Goal: Complete application form

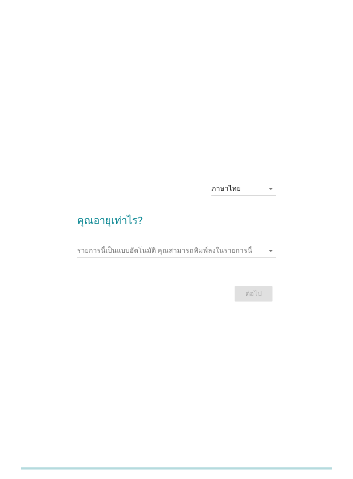
click at [237, 187] on div "ภาษาไทย" at bounding box center [225, 189] width 29 height 8
click at [241, 217] on div "ภาษาไทย" at bounding box center [243, 216] width 51 height 10
click at [238, 250] on input "รายการนี้เป็นแบบอัตโนมัติ คุณสามารถพิมพ์ลงในรายการนี้" at bounding box center [170, 251] width 186 height 14
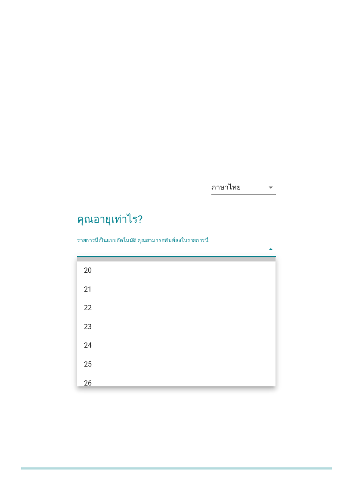
scroll to position [38, 0]
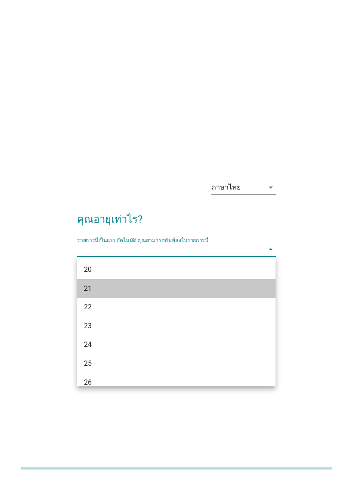
click at [202, 292] on div "21" at bounding box center [168, 288] width 169 height 10
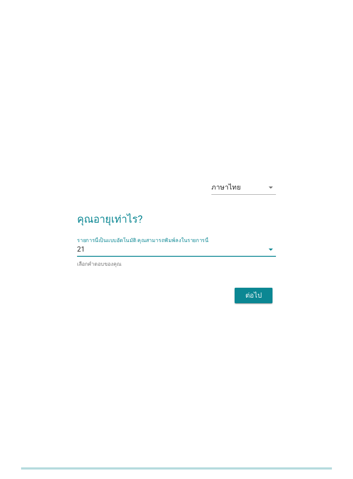
click at [229, 247] on input "รายการนี้เป็นแบบอัตโนมัติ คุณสามารถพิมพ์ลงในรายการนี้" at bounding box center [174, 249] width 179 height 14
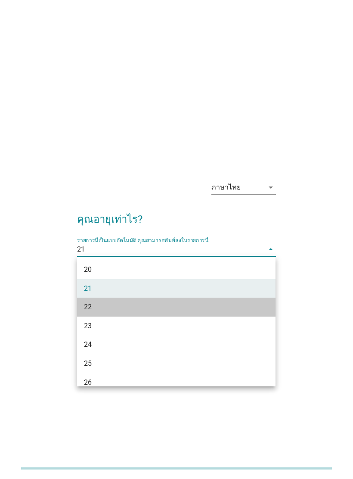
click at [201, 307] on div "22" at bounding box center [168, 307] width 169 height 10
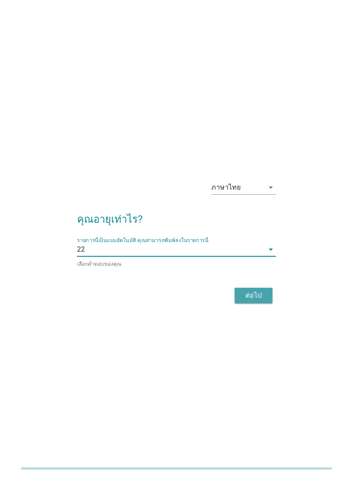
click at [249, 295] on div "ต่อไป" at bounding box center [253, 295] width 24 height 10
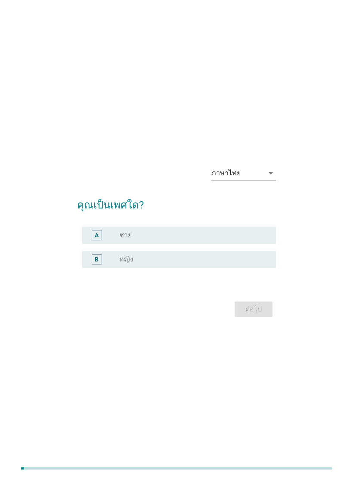
click at [217, 261] on div "radio_button_unchecked หญิง" at bounding box center [190, 259] width 143 height 9
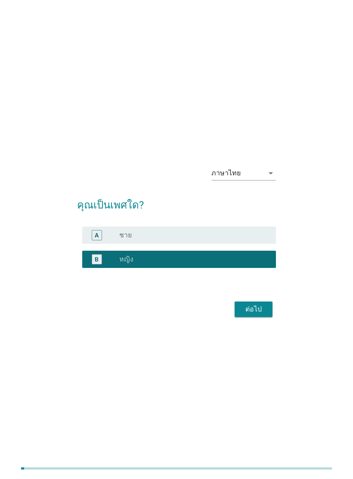
click at [255, 313] on div "ต่อไป" at bounding box center [253, 309] width 24 height 10
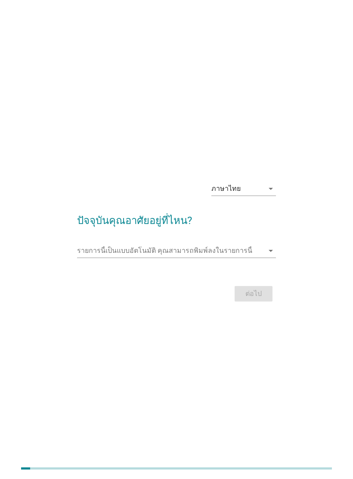
click at [238, 251] on input "รายการนี้เป็นแบบอัตโนมัติ คุณสามารถพิมพ์ลงในรายการนี้" at bounding box center [170, 251] width 186 height 14
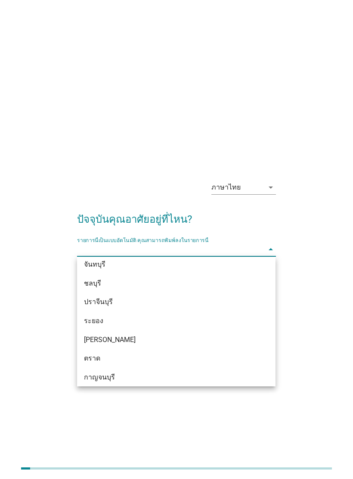
scroll to position [1000, 0]
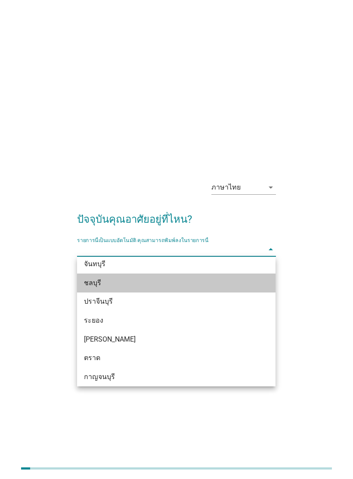
click at [195, 282] on div "ชลบุรี" at bounding box center [168, 283] width 169 height 10
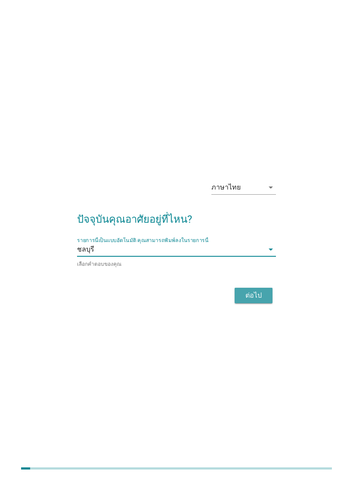
click at [254, 297] on div "ต่อไป" at bounding box center [253, 295] width 24 height 10
